Goal: Information Seeking & Learning: Learn about a topic

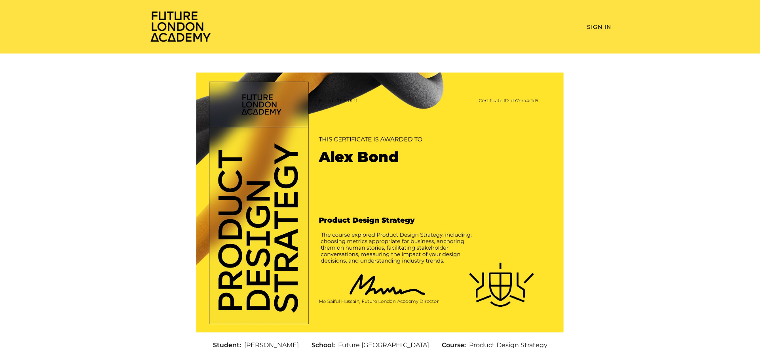
click at [187, 33] on img at bounding box center [180, 26] width 63 height 32
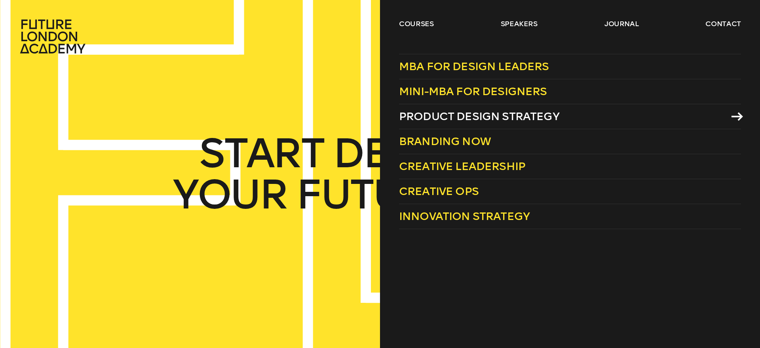
click at [450, 114] on span "Product Design Strategy" at bounding box center [479, 116] width 160 height 13
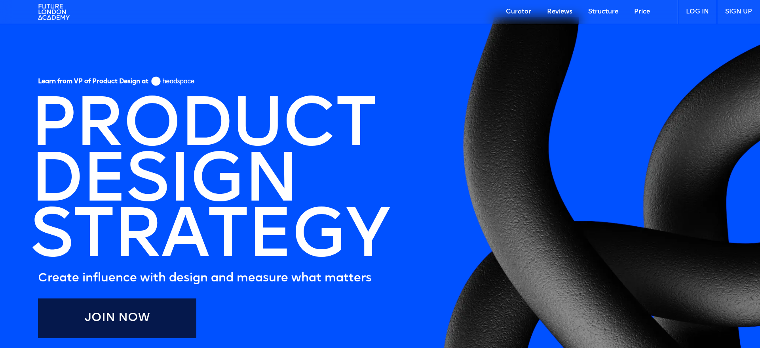
scroll to position [4, 0]
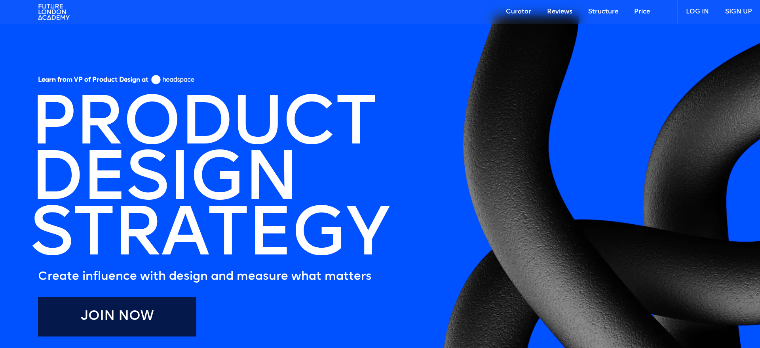
click at [143, 317] on link "Join Now" at bounding box center [117, 316] width 158 height 40
click at [523, 15] on link "Curator" at bounding box center [518, 12] width 41 height 24
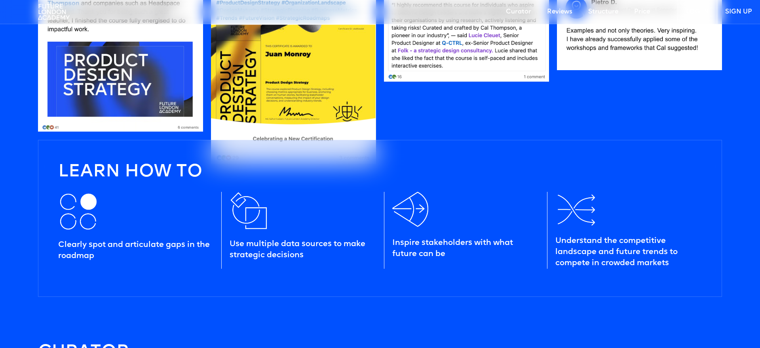
scroll to position [891, 0]
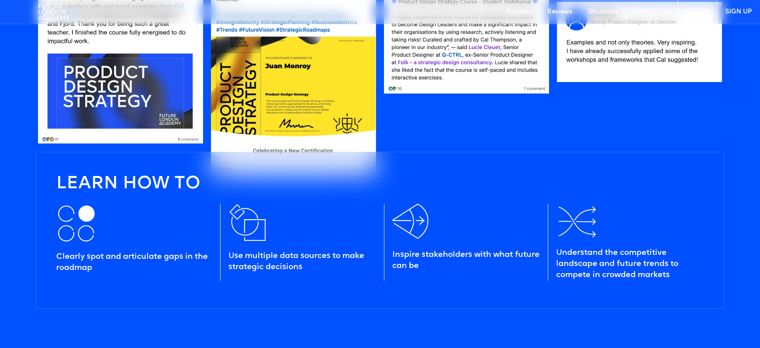
click at [106, 222] on div "Clearly spot and articulate gaps in the roadmap" at bounding box center [138, 241] width 164 height 77
click at [112, 255] on div "Clearly spot and articulate gaps in the roadmap" at bounding box center [134, 262] width 156 height 22
click at [252, 257] on div "Use multiple data sources to make strategic decisions" at bounding box center [302, 261] width 148 height 22
click at [273, 257] on div "Use multiple data sources to make strategic decisions" at bounding box center [302, 261] width 148 height 22
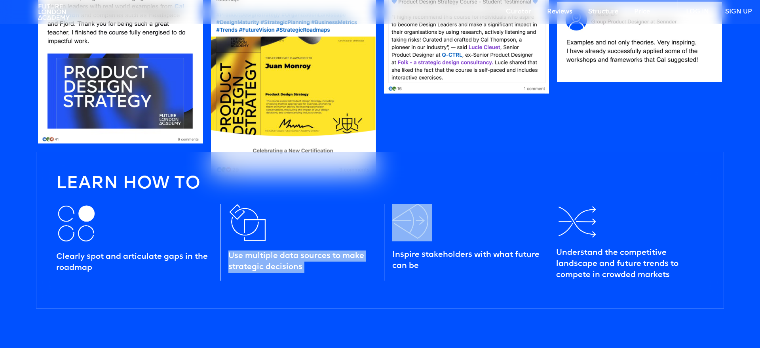
click at [273, 257] on div "Use multiple data sources to make strategic decisions" at bounding box center [302, 261] width 148 height 22
click at [362, 293] on div "Learn how to Clearly spot and articulate gaps in the roadmap Use multiple data …" at bounding box center [380, 230] width 688 height 157
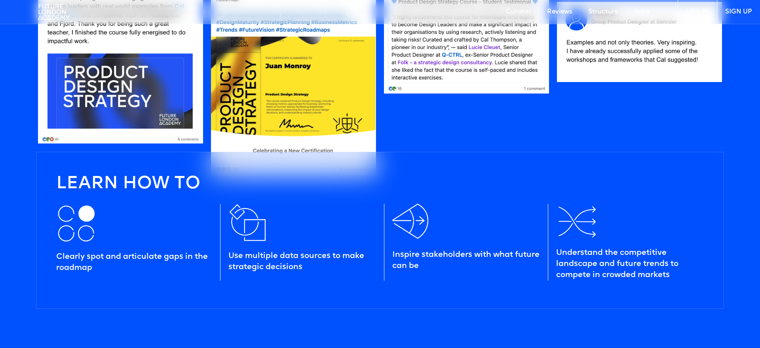
click at [409, 253] on div "Inspire stakeholders with what future can be" at bounding box center [466, 260] width 148 height 22
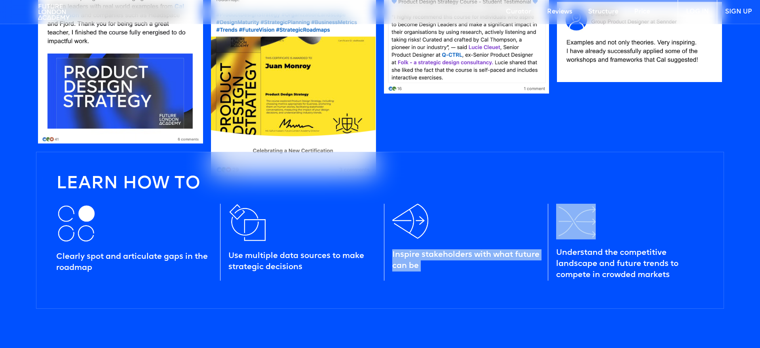
click at [409, 253] on div "Inspire stakeholders with what future can be" at bounding box center [466, 260] width 148 height 22
click at [444, 272] on div "Inspire stakeholders with what future can be" at bounding box center [466, 241] width 164 height 77
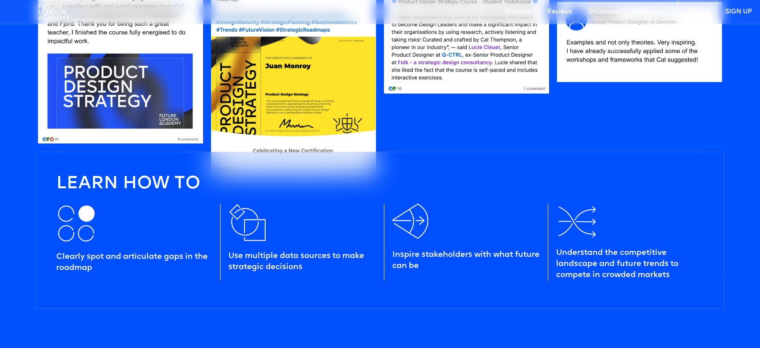
click at [581, 251] on div "Understand the competitive landscape and future trends to compete in crowded ma…" at bounding box center [630, 263] width 148 height 33
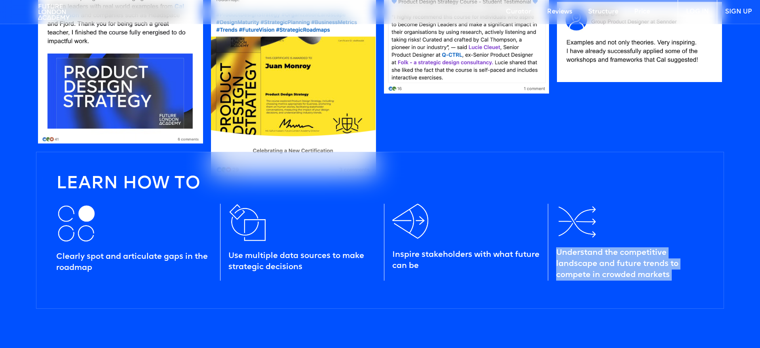
click at [581, 251] on div "Understand the competitive landscape and future trends to compete in crowded ma…" at bounding box center [630, 263] width 148 height 33
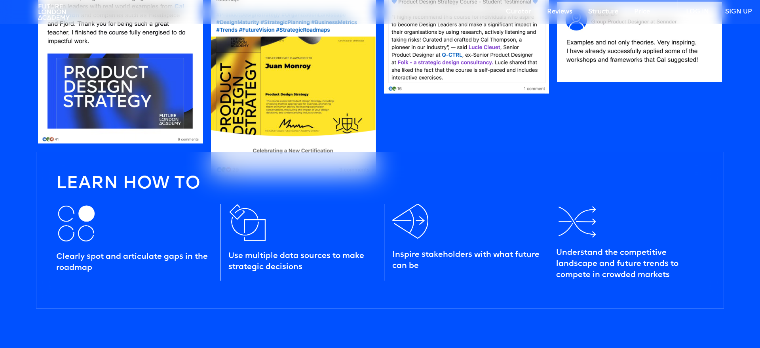
click at [486, 277] on div "Inspire stakeholders with what future can be" at bounding box center [466, 241] width 164 height 77
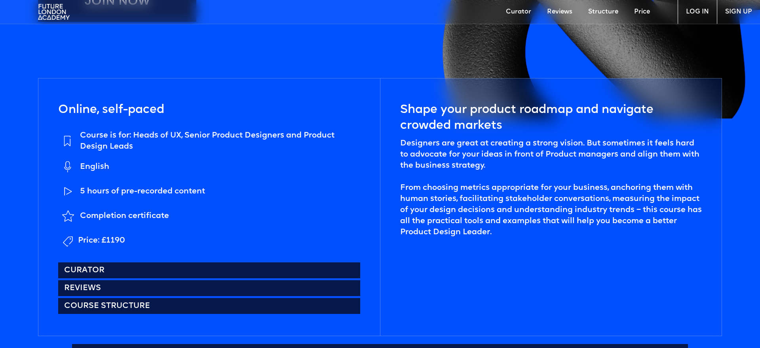
scroll to position [319, 0]
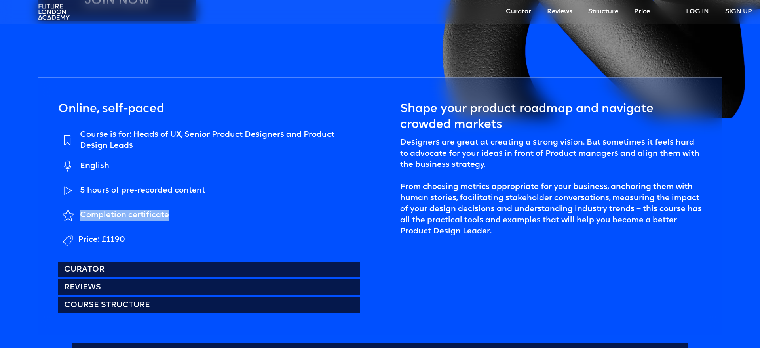
drag, startPoint x: 81, startPoint y: 213, endPoint x: 191, endPoint y: 215, distance: 110.5
click at [191, 215] on li "Completion certificate" at bounding box center [209, 215] width 302 height 21
drag, startPoint x: 80, startPoint y: 237, endPoint x: 161, endPoint y: 236, distance: 80.4
click at [161, 236] on li "Price: £1190" at bounding box center [209, 240] width 302 height 20
click at [133, 284] on link "Reviews" at bounding box center [209, 287] width 302 height 16
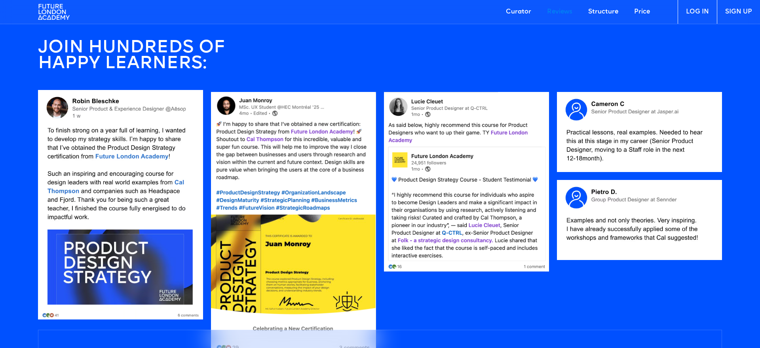
scroll to position [713, 0]
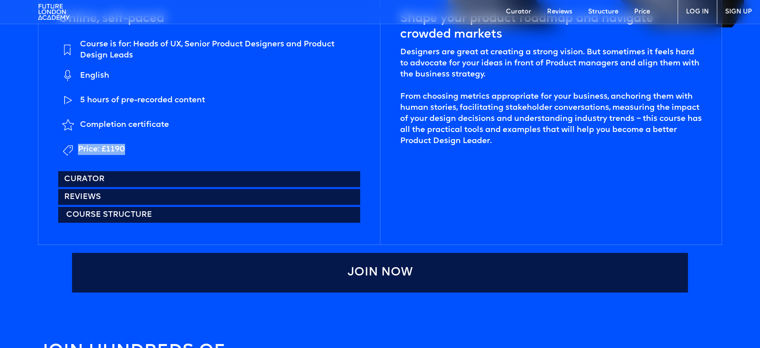
click at [123, 215] on link "Course structure" at bounding box center [209, 215] width 302 height 16
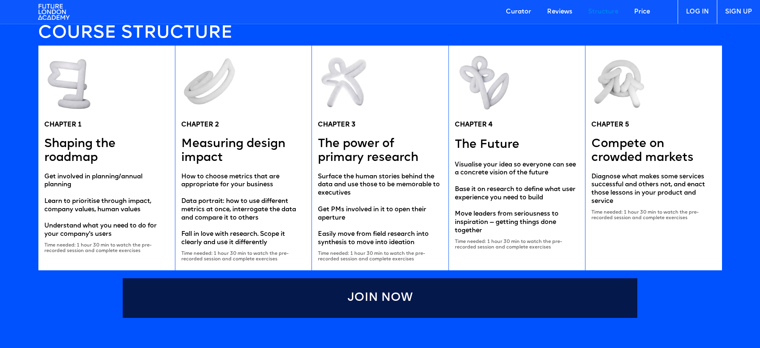
scroll to position [1542, 0]
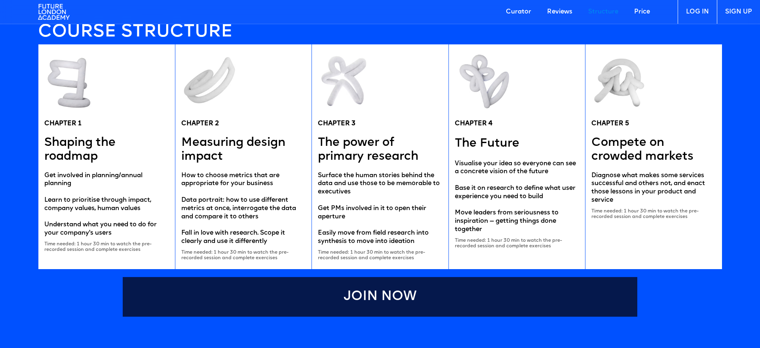
click at [411, 287] on link "Join Now" at bounding box center [380, 297] width 515 height 40
